Goal: Task Accomplishment & Management: Use online tool/utility

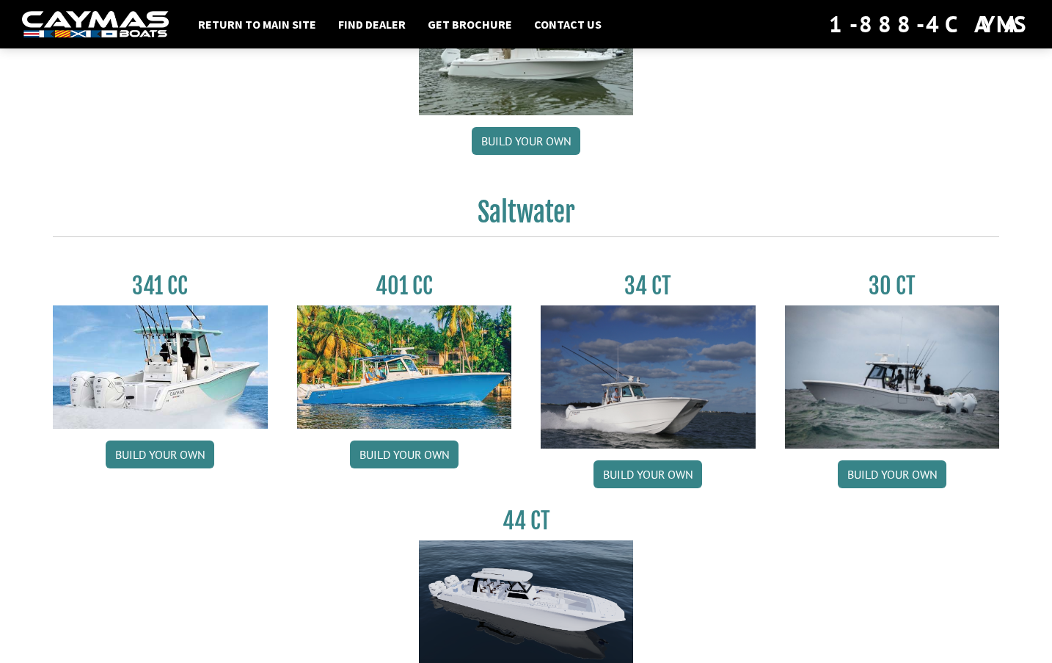
scroll to position [587, 0]
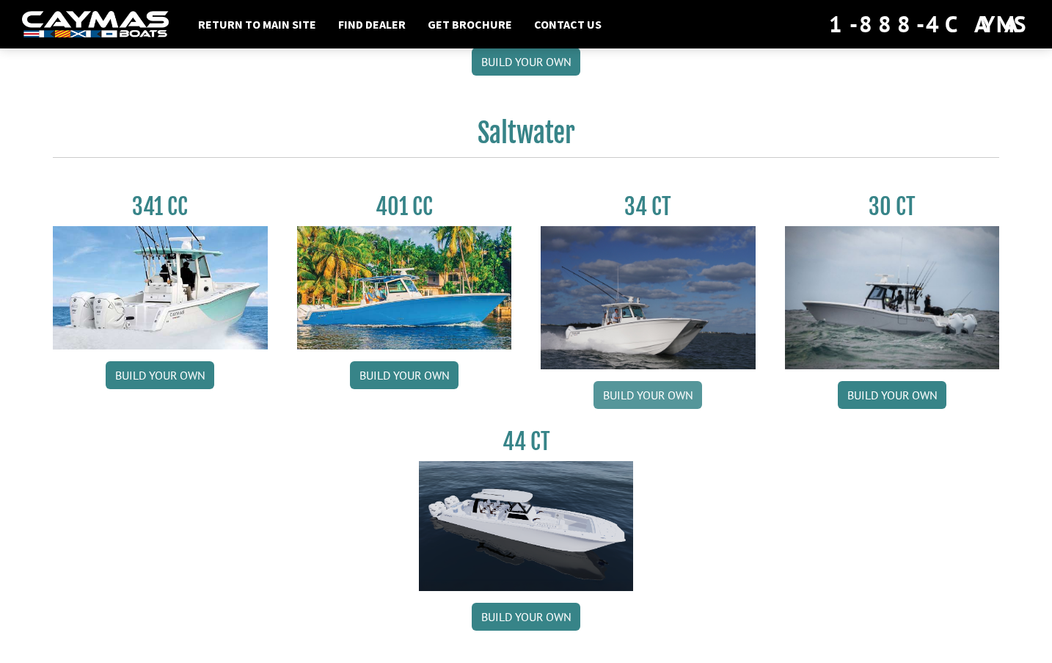
click at [659, 398] on link "Build your own" at bounding box center [648, 395] width 109 height 28
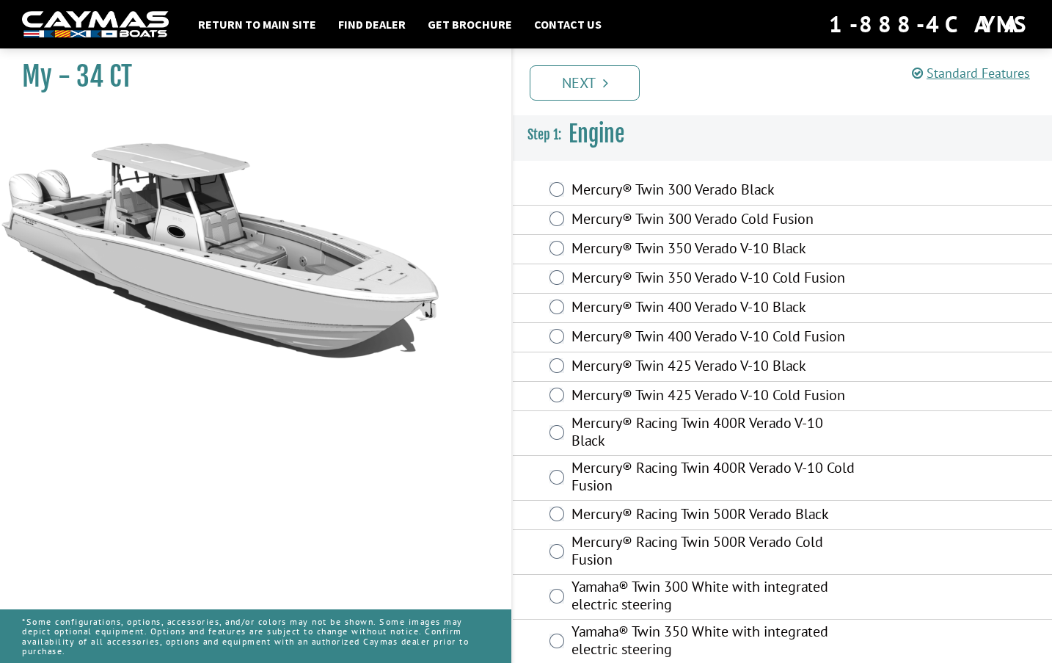
scroll to position [73, 0]
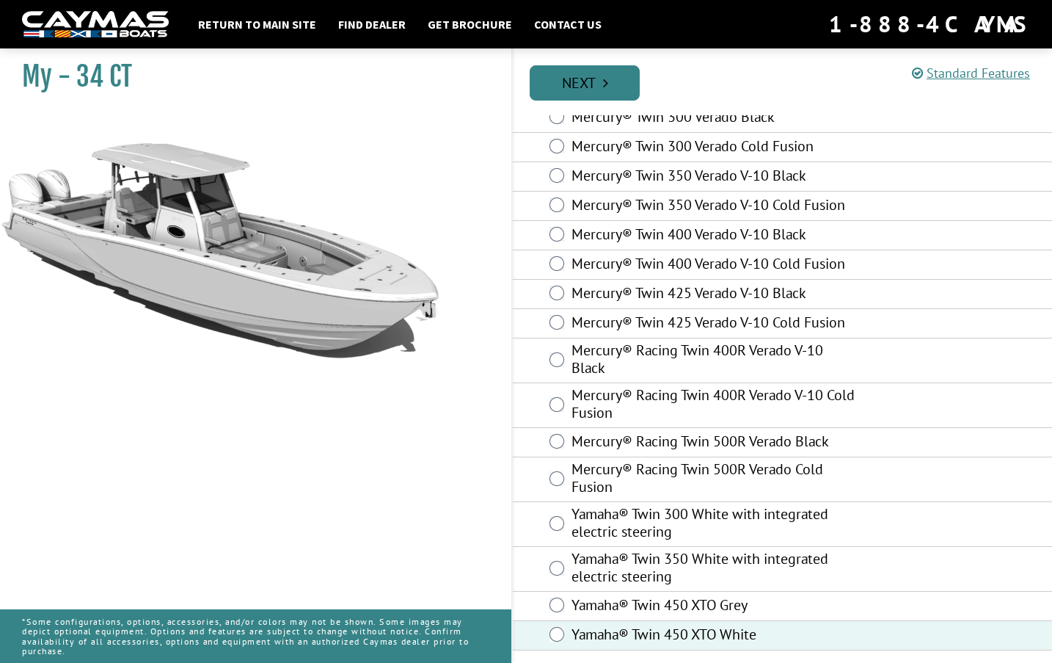
click at [591, 88] on link "Next" at bounding box center [585, 82] width 110 height 35
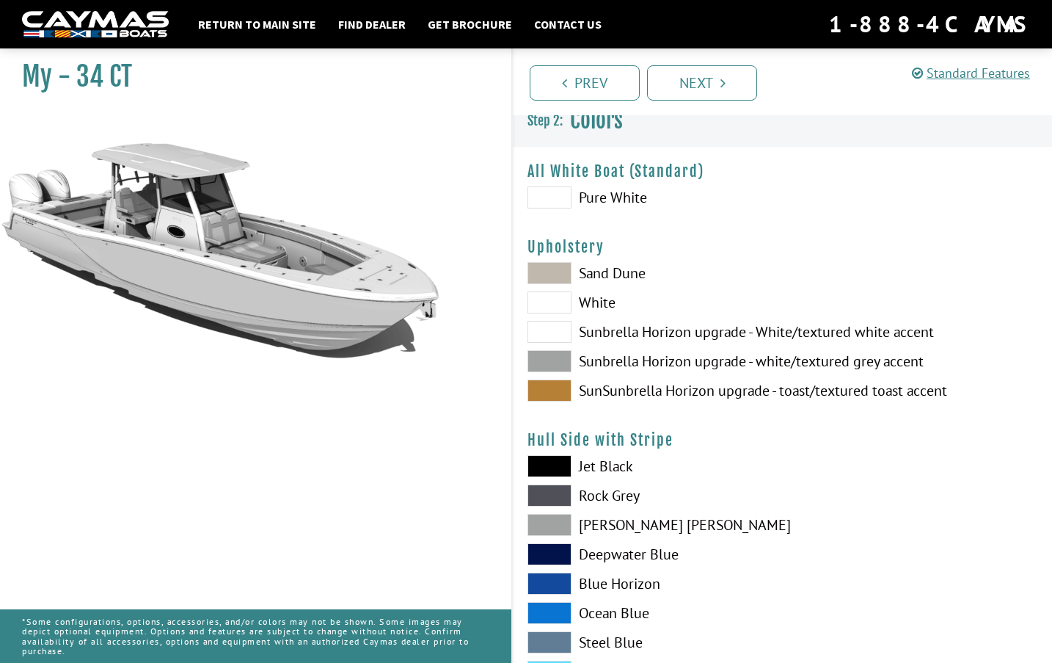
scroll to position [0, 0]
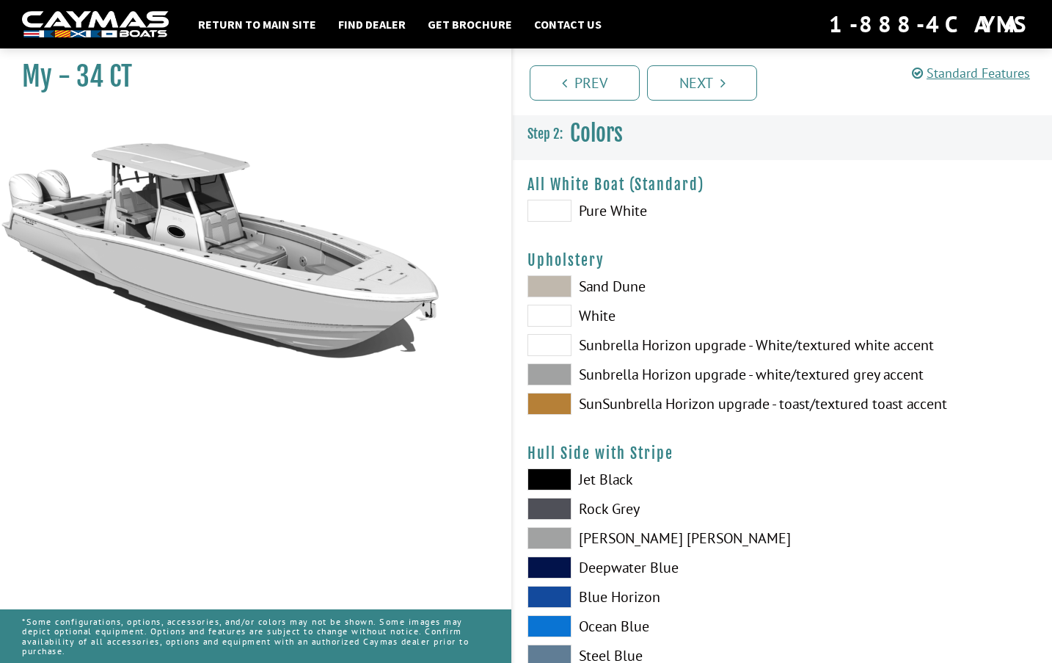
click at [550, 214] on span at bounding box center [550, 211] width 44 height 22
click at [547, 323] on span at bounding box center [550, 316] width 44 height 22
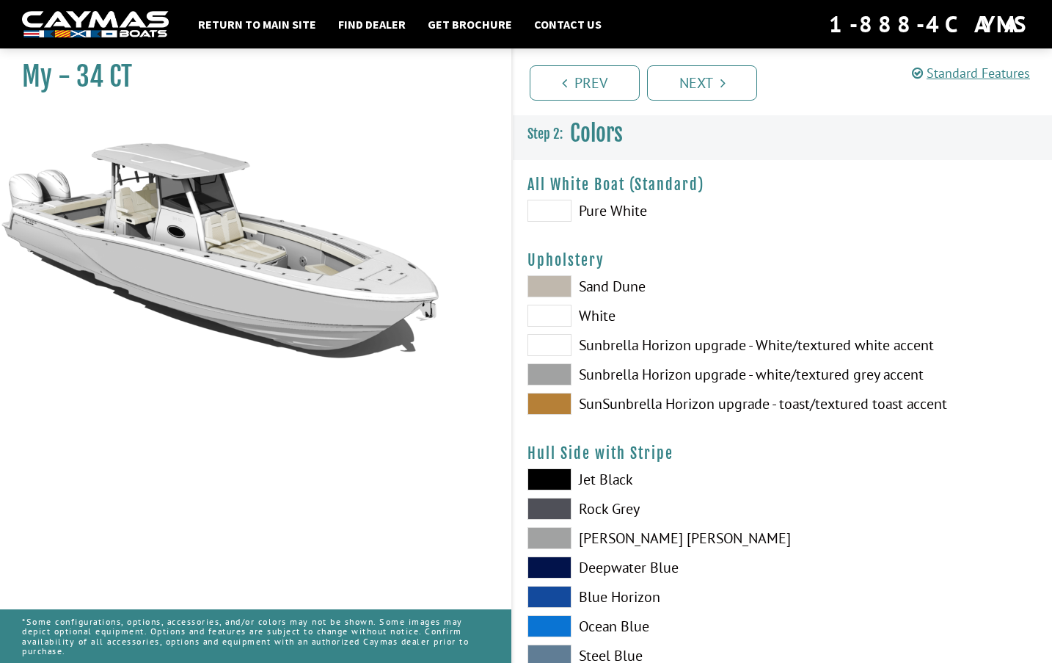
click at [547, 342] on span at bounding box center [550, 345] width 44 height 22
click at [556, 321] on span at bounding box center [550, 316] width 44 height 22
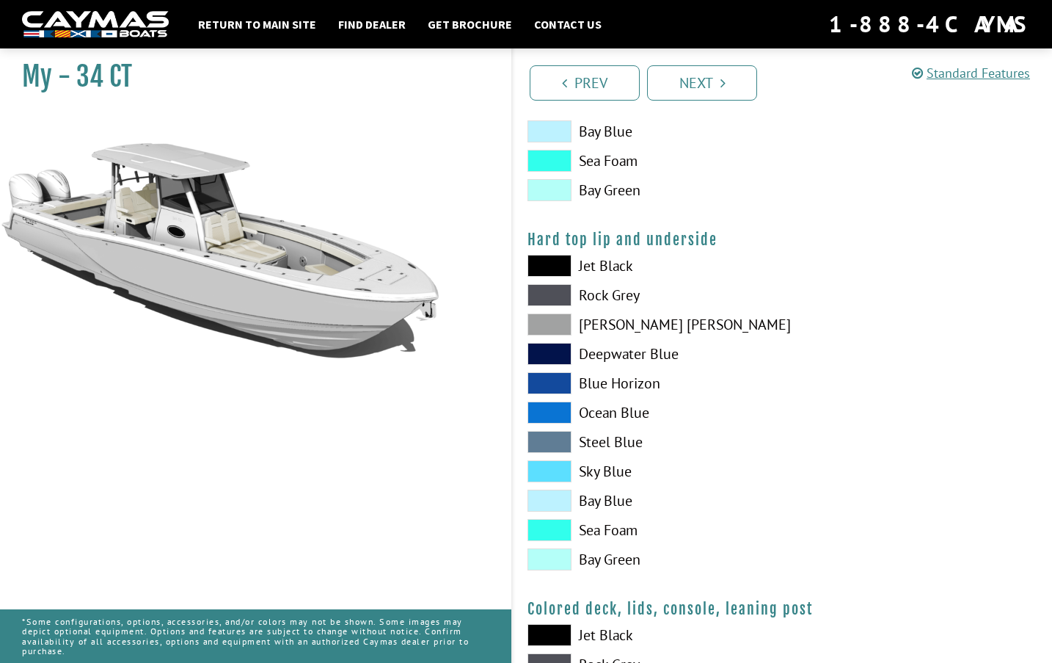
scroll to position [1394, 0]
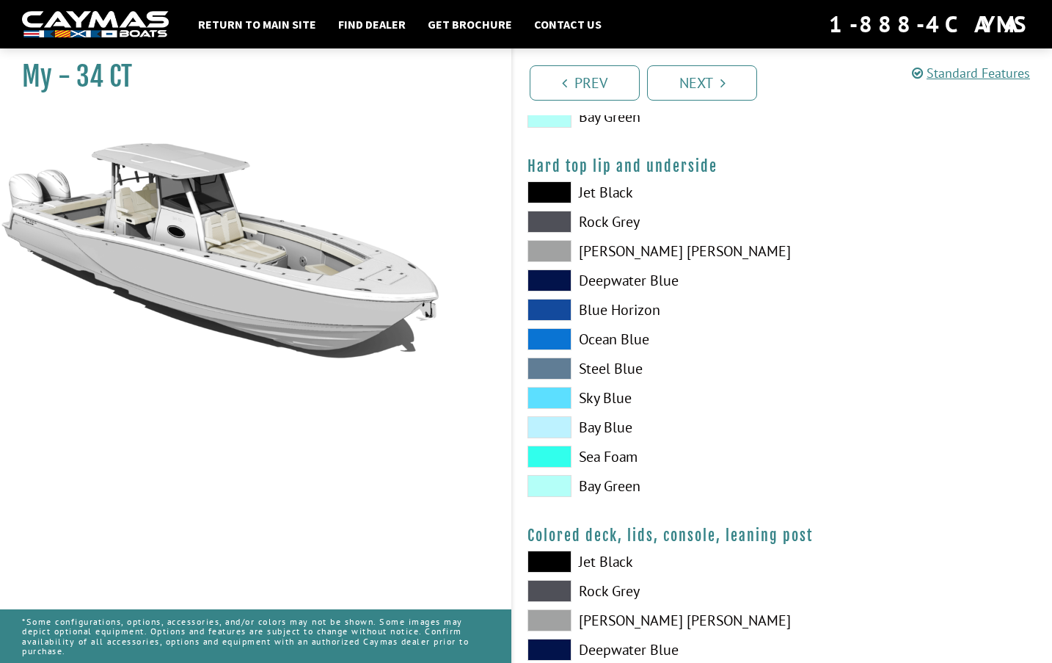
click at [550, 433] on span at bounding box center [550, 427] width 44 height 22
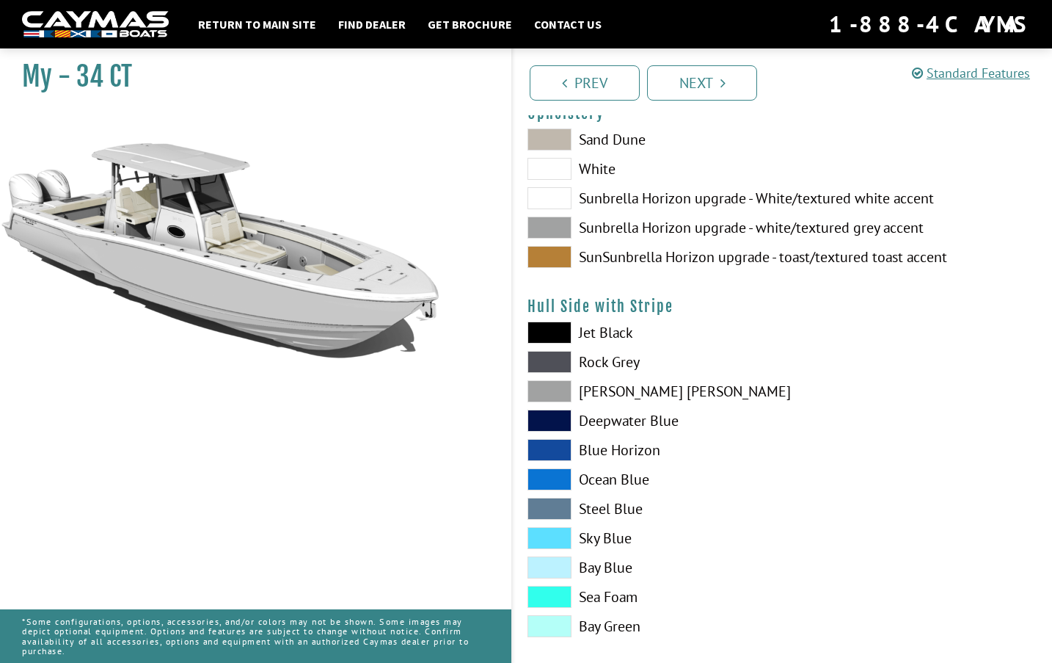
scroll to position [294, 0]
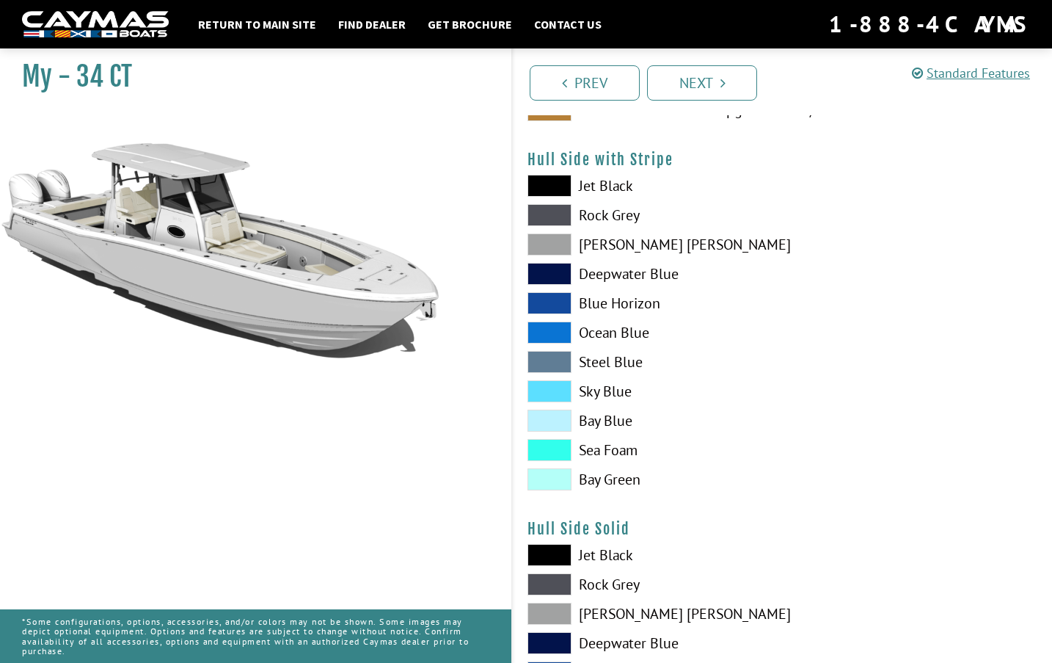
click at [553, 422] on span at bounding box center [550, 420] width 44 height 22
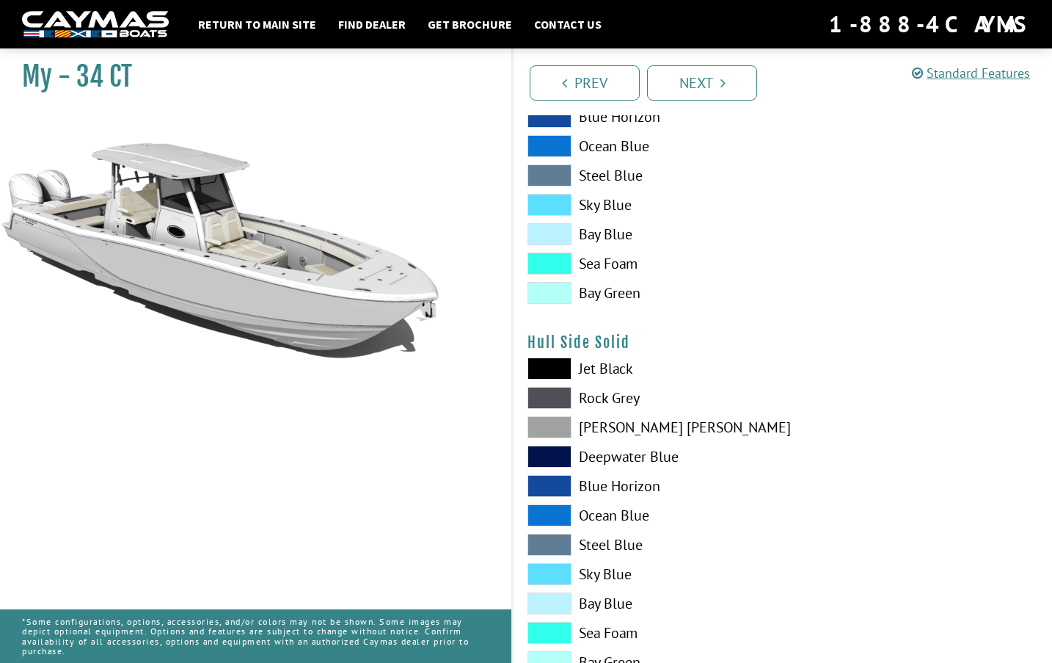
scroll to position [514, 0]
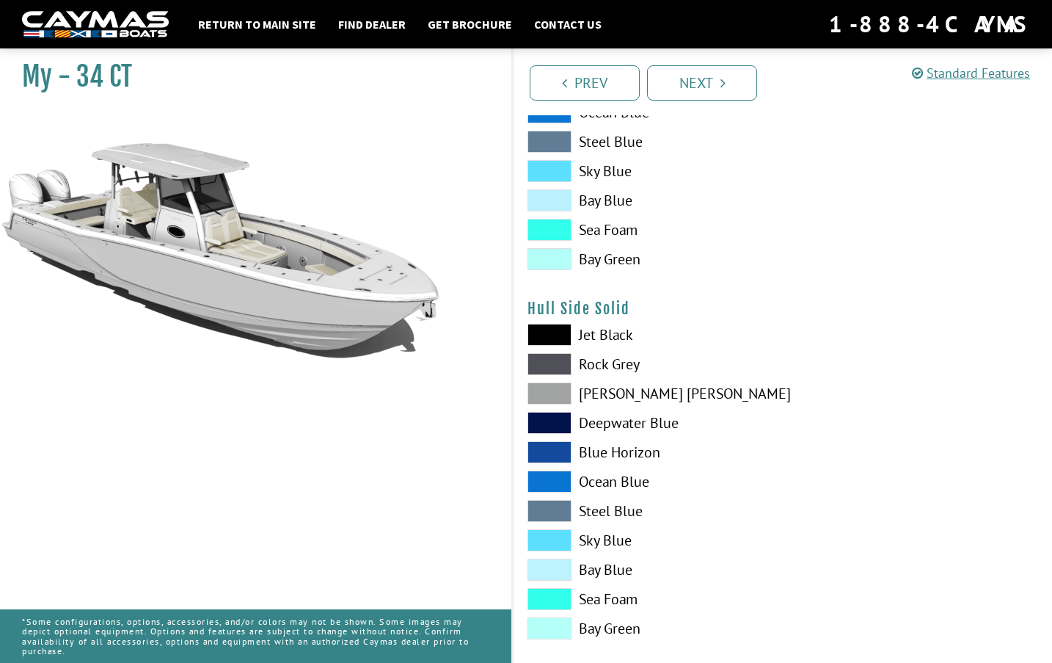
click at [550, 205] on span at bounding box center [550, 200] width 44 height 22
click at [558, 570] on span at bounding box center [550, 569] width 44 height 22
click at [547, 479] on span at bounding box center [550, 481] width 44 height 22
click at [558, 481] on span at bounding box center [550, 481] width 44 height 22
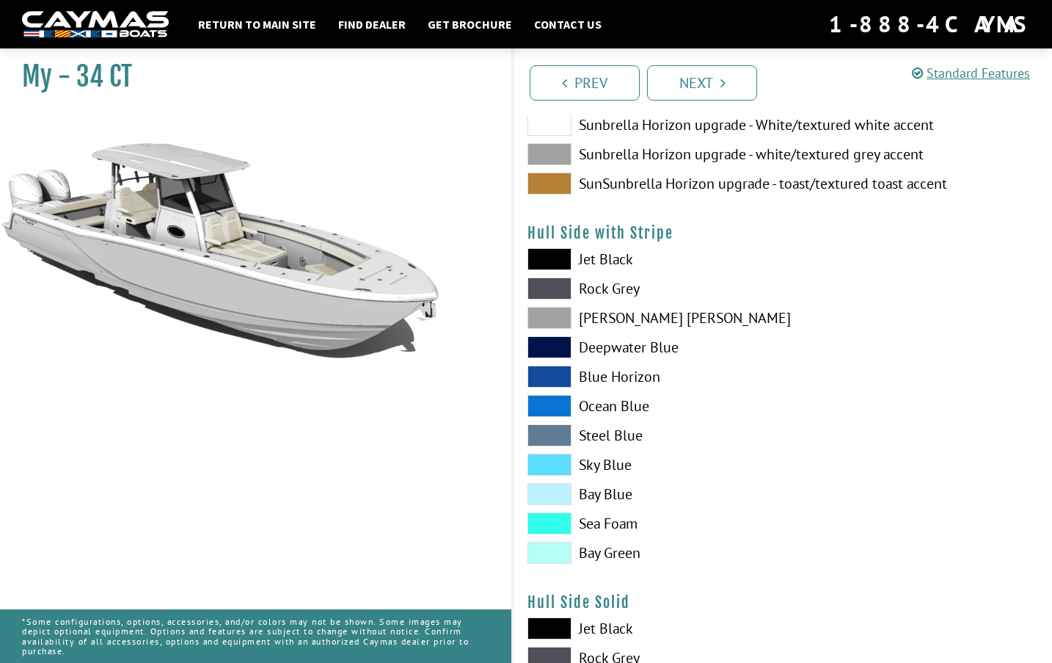
scroll to position [294, 0]
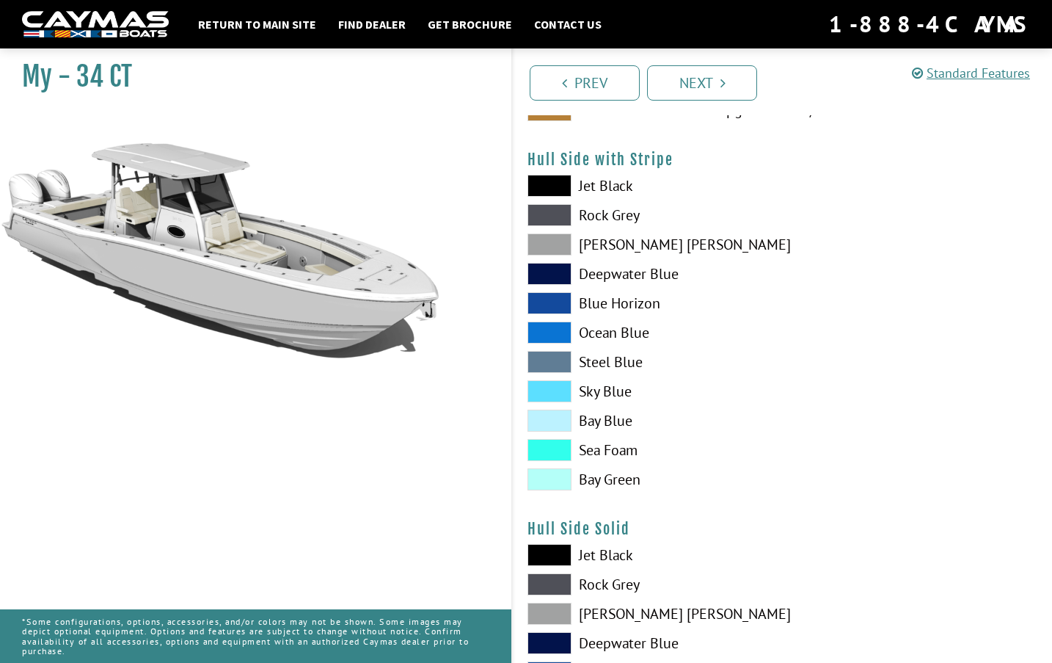
click at [548, 417] on span at bounding box center [550, 420] width 44 height 22
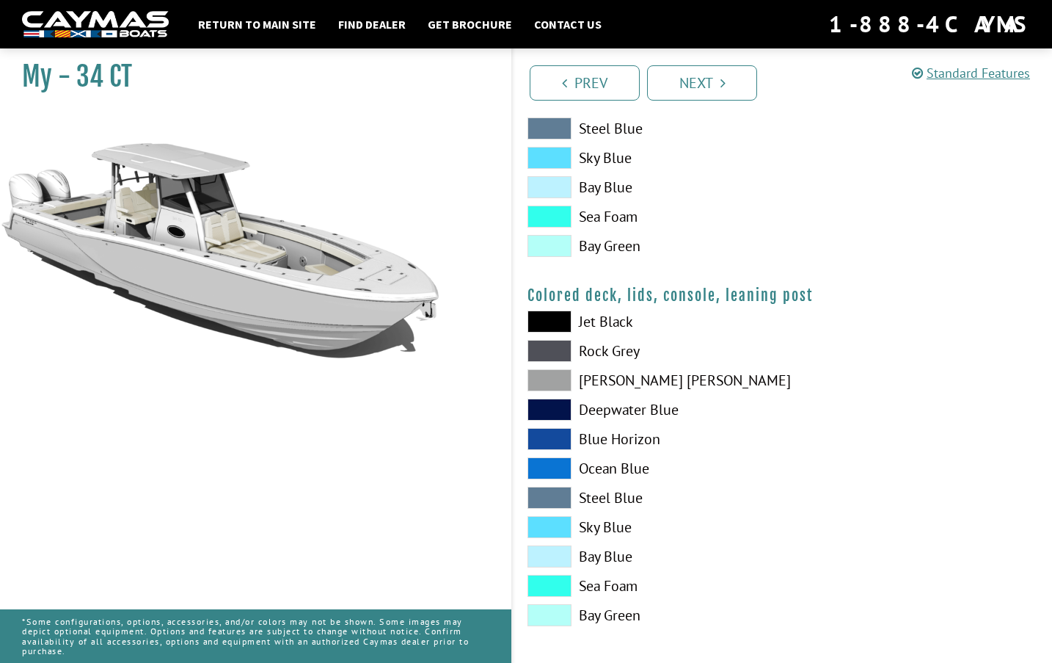
scroll to position [1640, 0]
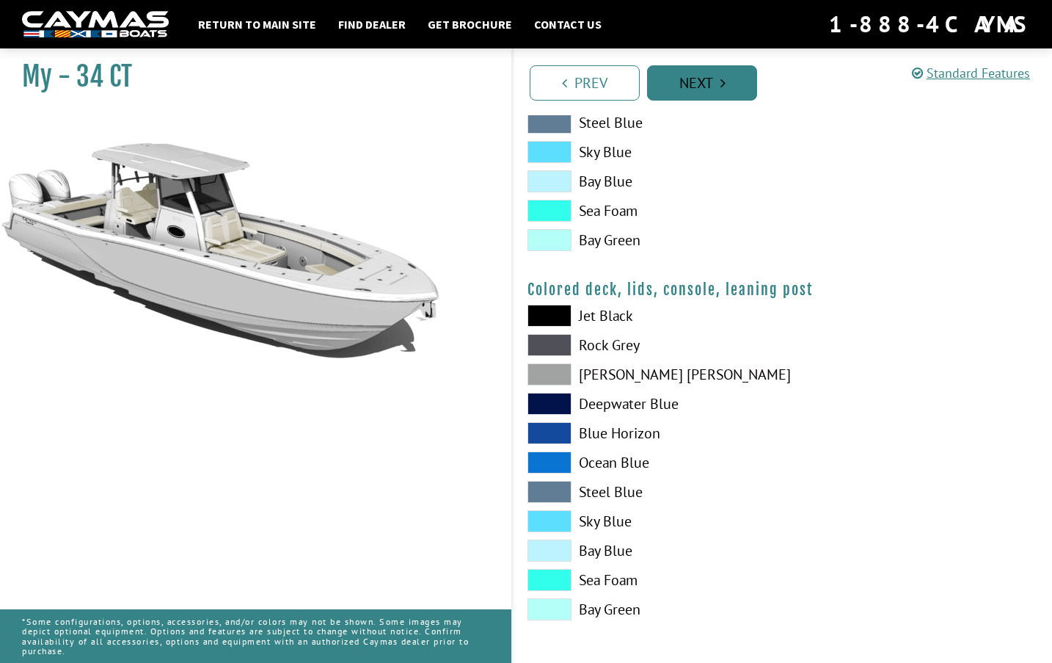
click at [708, 96] on link "Next" at bounding box center [702, 82] width 110 height 35
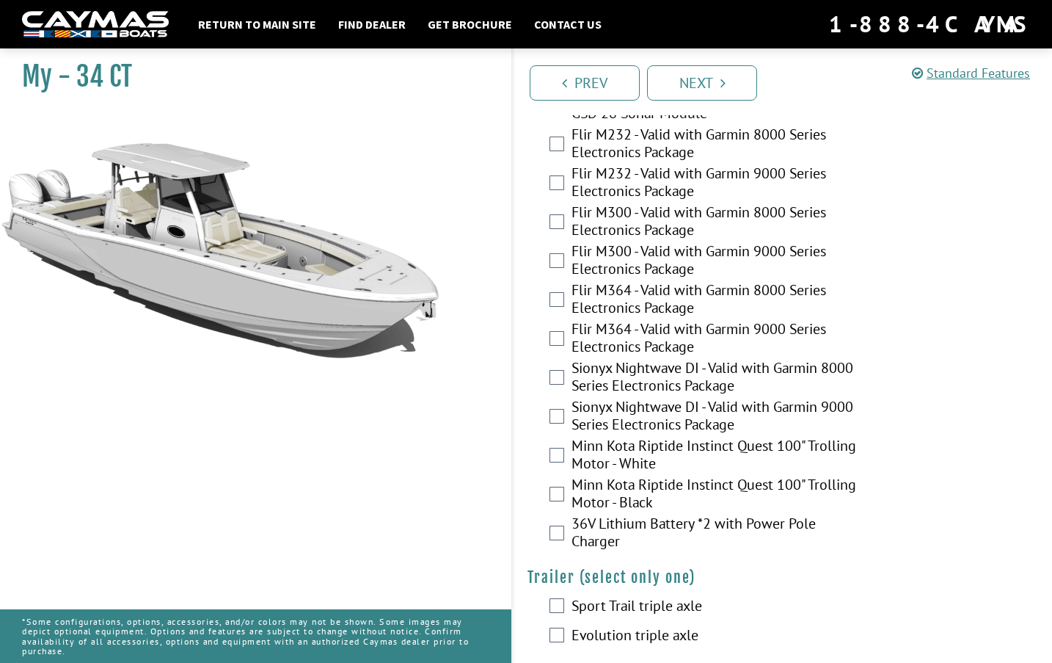
scroll to position [3064, 0]
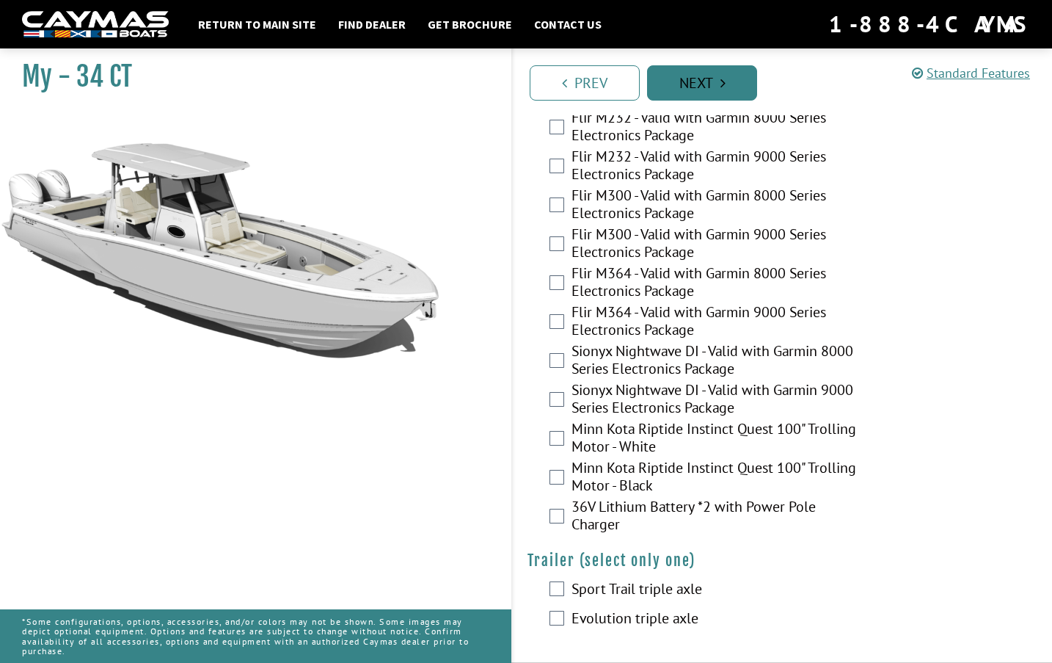
click at [699, 77] on link "Next" at bounding box center [702, 82] width 110 height 35
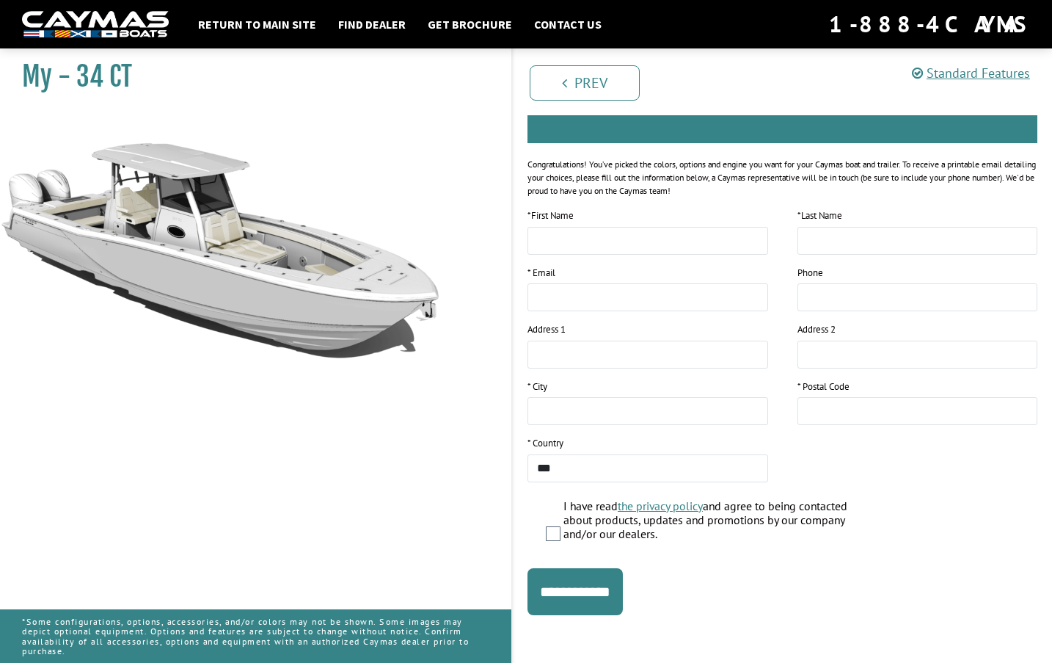
scroll to position [153, 0]
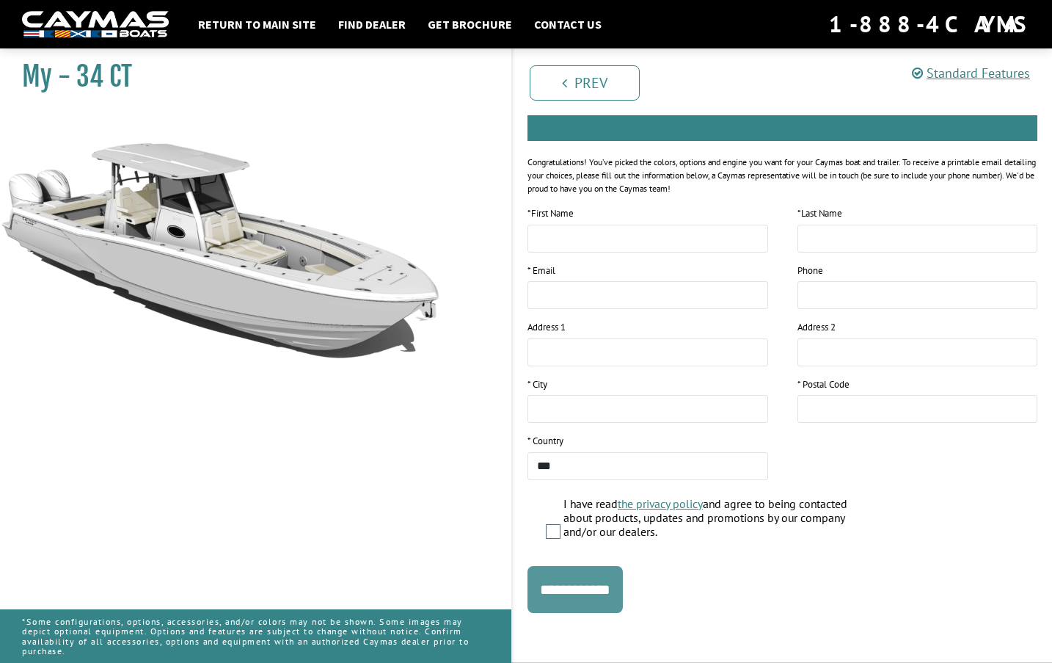
click at [594, 589] on input "**********" at bounding box center [575, 589] width 95 height 47
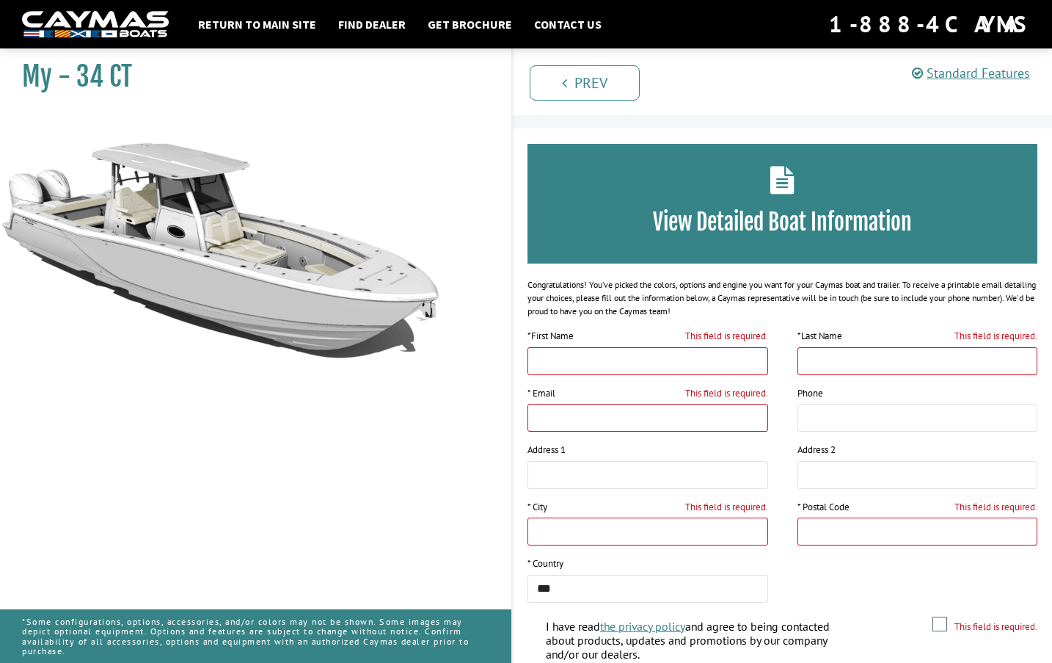
scroll to position [0, 0]
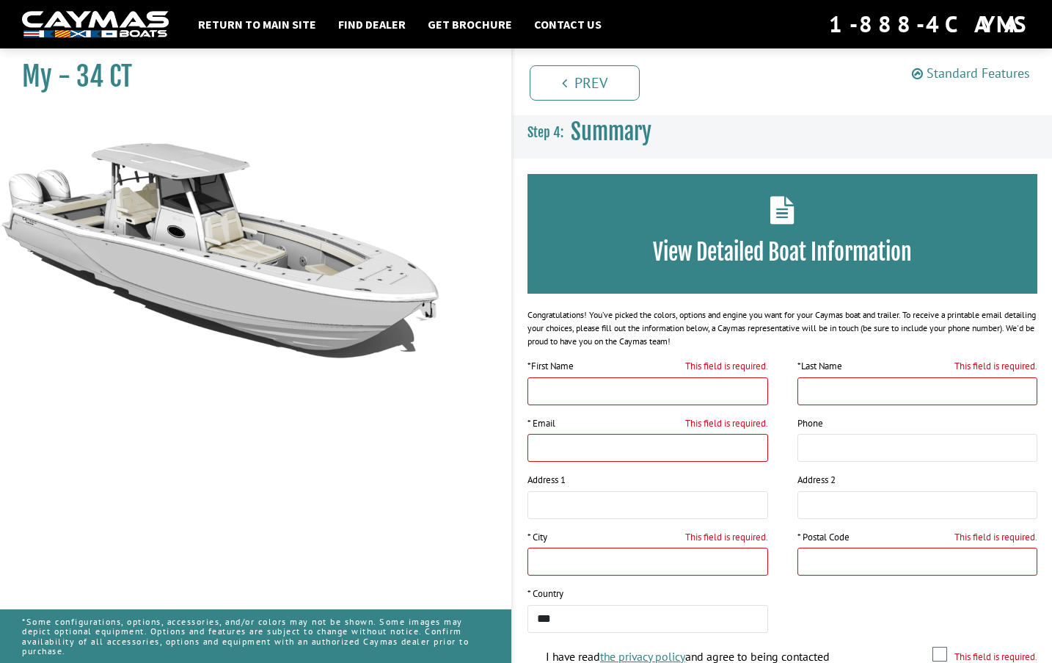
click at [950, 73] on link "Standard Features" at bounding box center [971, 73] width 118 height 17
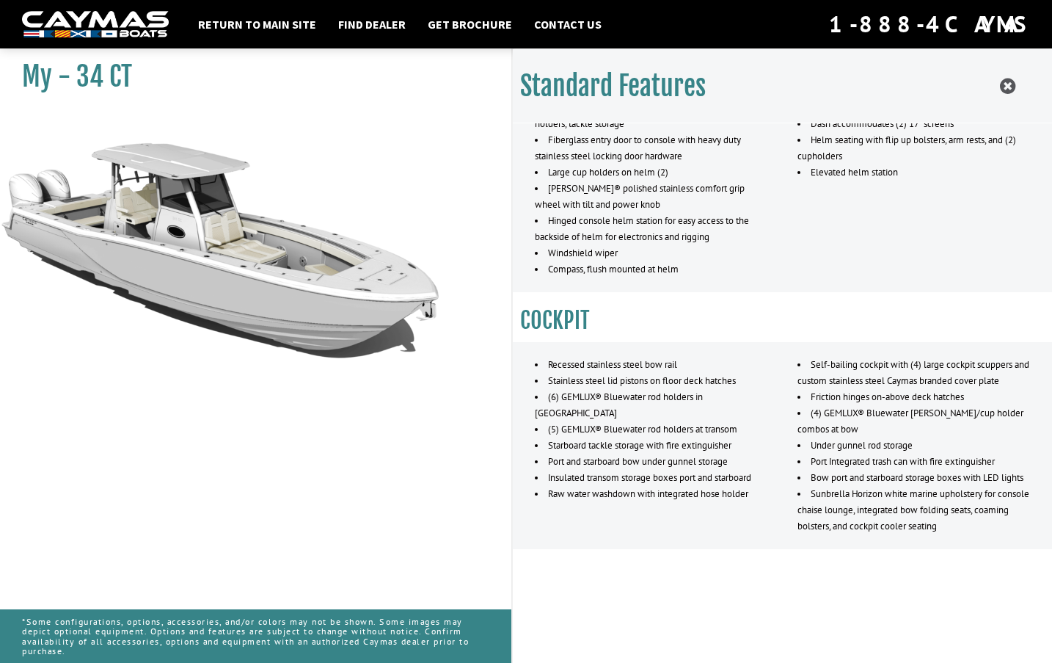
click at [815, 611] on div "Standard Features CAYMAS 34 CT SPECIFICATIONS Length - 34' 3" Height (Waterline…" at bounding box center [782, 380] width 539 height 663
